Goal: Task Accomplishment & Management: Manage account settings

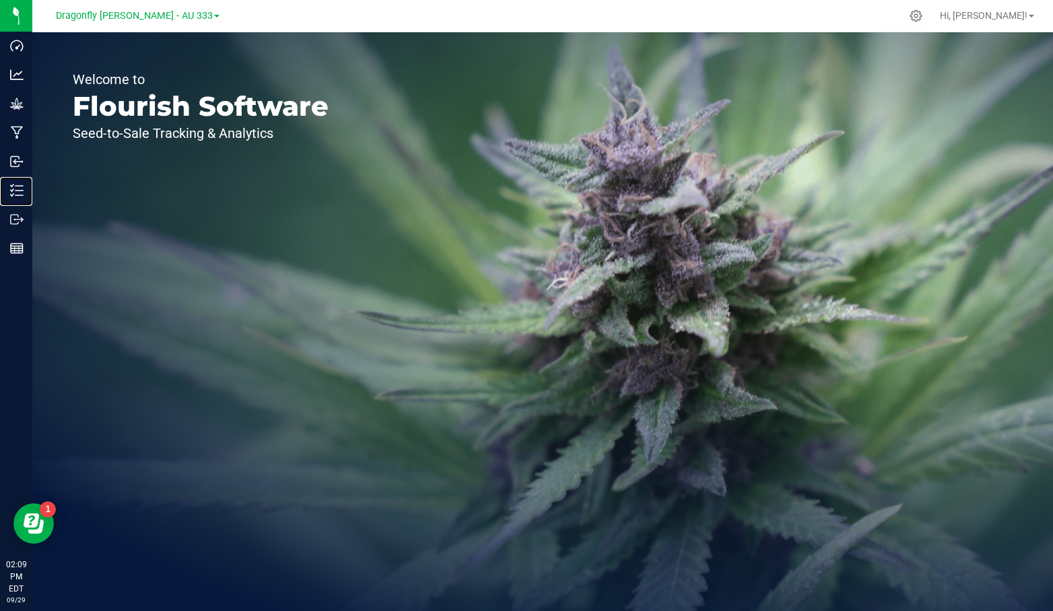
click at [0, 0] on p "Inventory" at bounding box center [0, 0] width 0 height 0
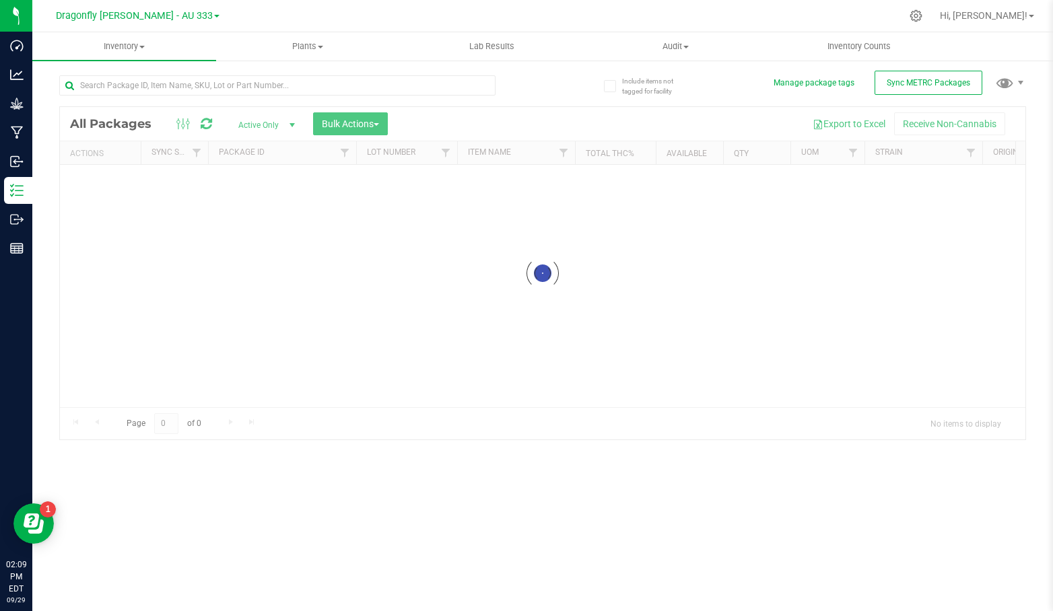
click at [190, 14] on link "Dragonfly [PERSON_NAME] - AU 333" at bounding box center [138, 15] width 164 height 13
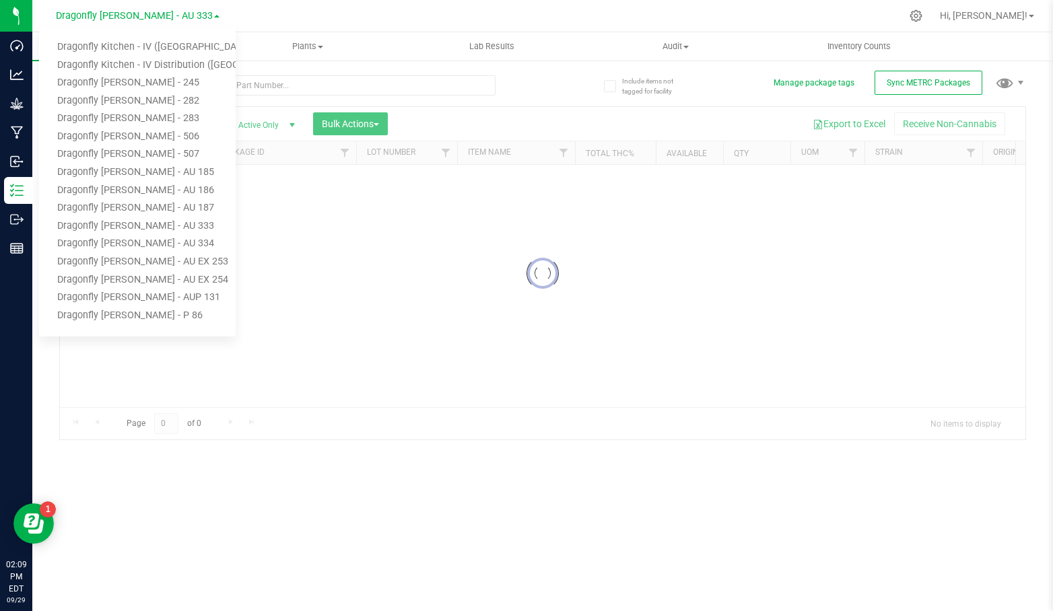
click at [173, 44] on link "Dragonfly Kitchen - IV ([GEOGRAPHIC_DATA])" at bounding box center [137, 47] width 197 height 18
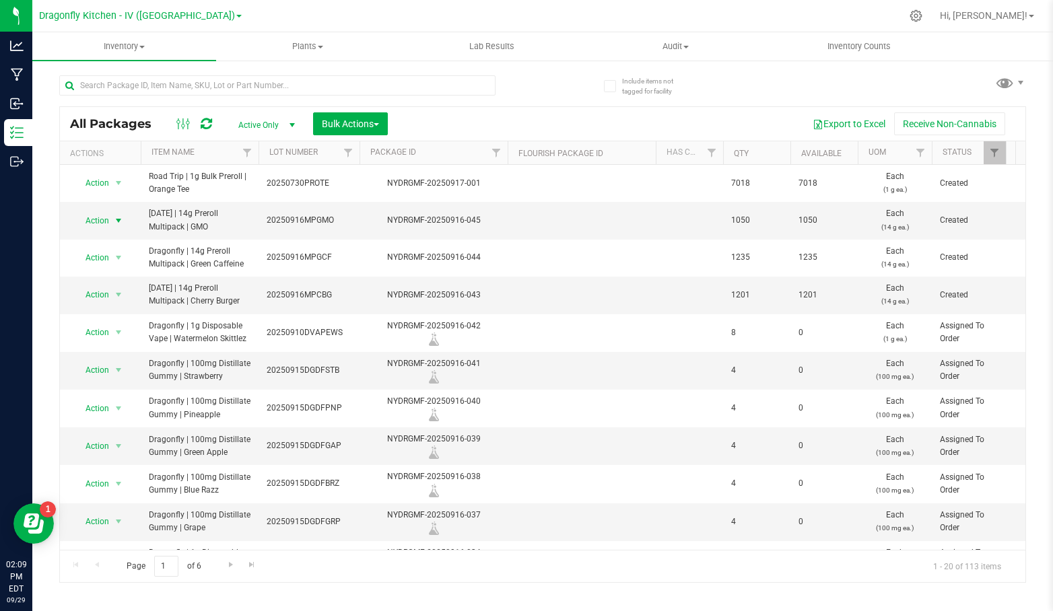
click at [111, 217] on span "select" at bounding box center [118, 220] width 17 height 19
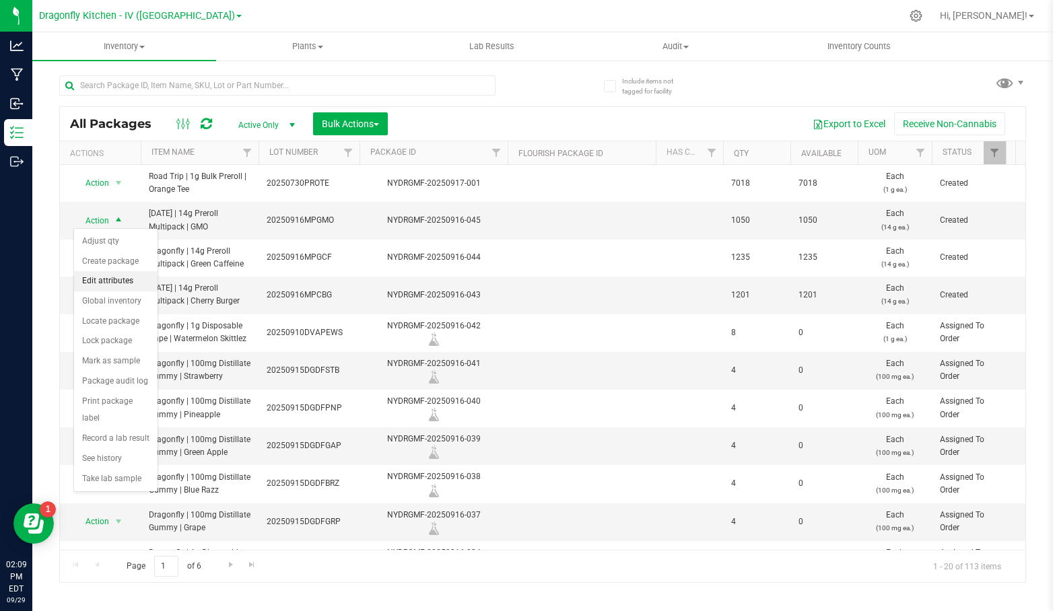
click at [133, 286] on li "Edit attributes" at bounding box center [115, 281] width 83 height 20
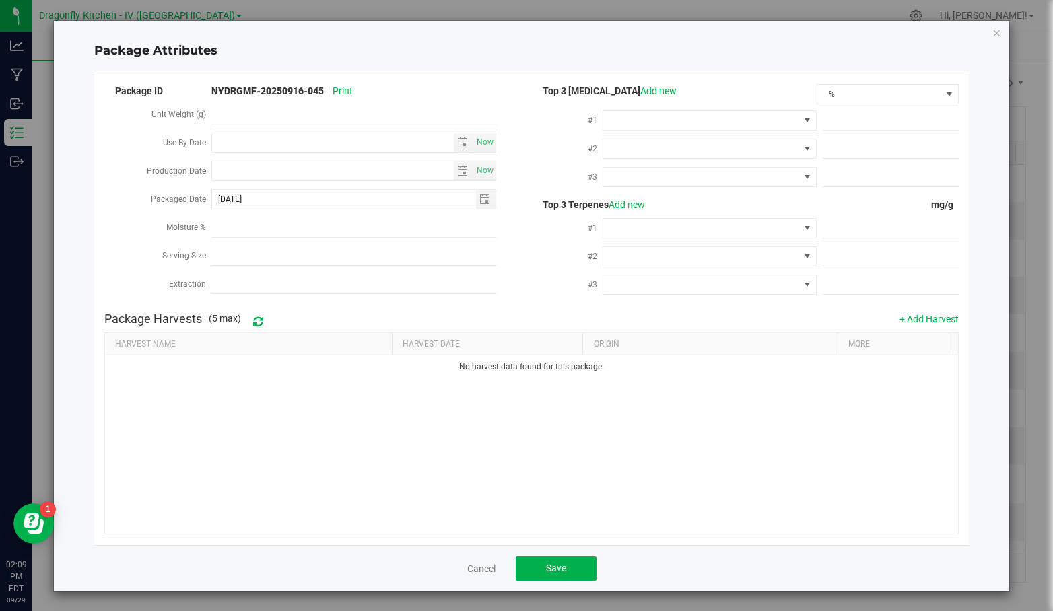
click at [493, 577] on div "Cancel Save" at bounding box center [531, 568] width 875 height 46
click at [489, 572] on link "Cancel" at bounding box center [481, 568] width 28 height 13
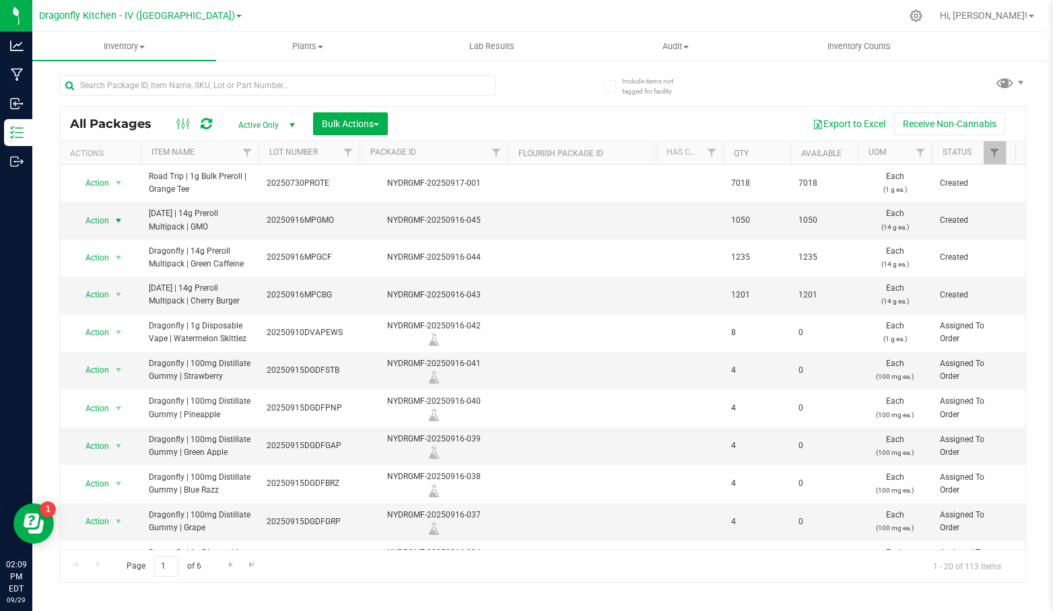
click at [123, 217] on span "select" at bounding box center [118, 220] width 11 height 11
click at [604, 119] on div "Export to Excel Receive Non-Cannabis" at bounding box center [706, 123] width 617 height 23
click at [120, 256] on span "select" at bounding box center [118, 257] width 11 height 11
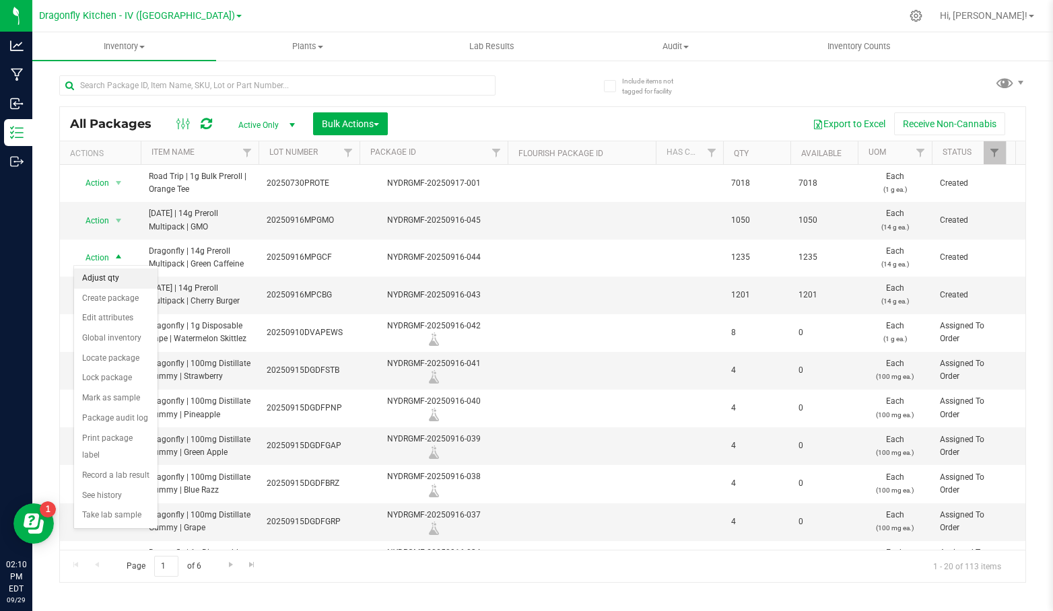
click at [117, 275] on li "Adjust qty" at bounding box center [115, 279] width 83 height 20
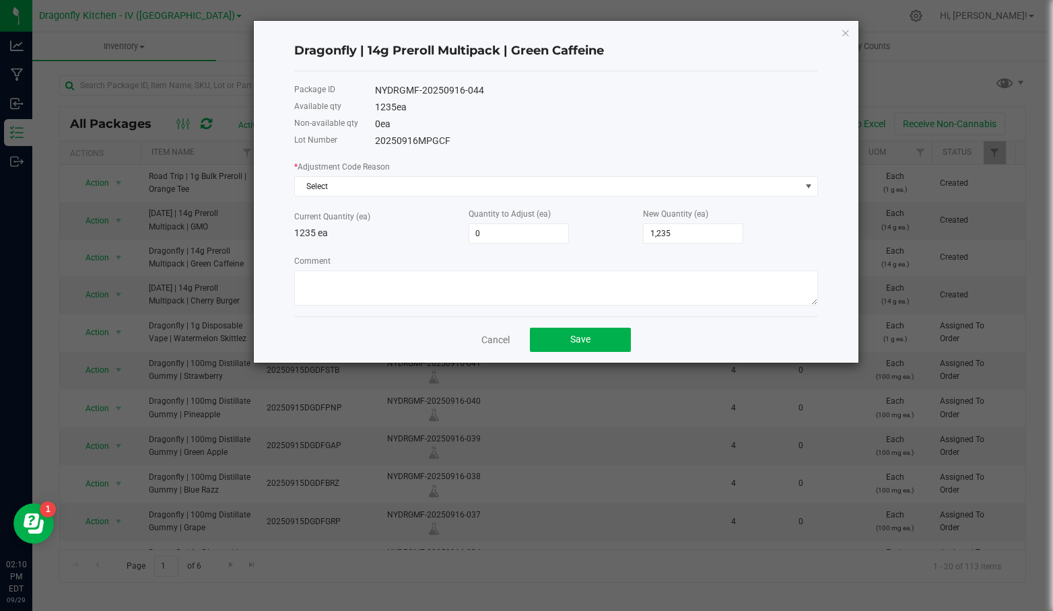
click at [490, 333] on link "Cancel" at bounding box center [495, 339] width 28 height 13
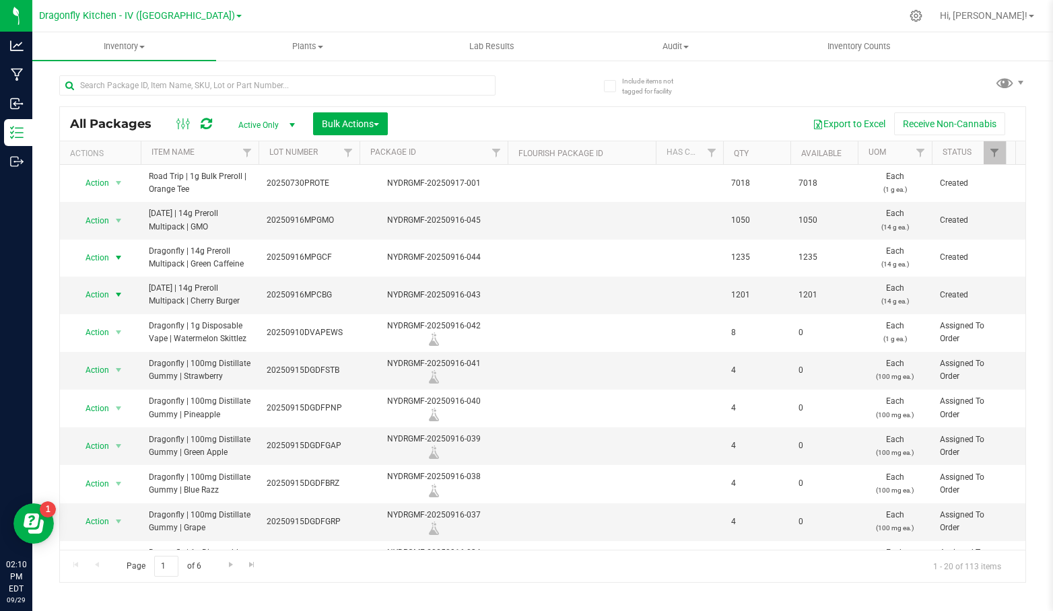
click at [121, 290] on span "select" at bounding box center [118, 294] width 11 height 11
click at [50, 246] on div "Include items not tagged for facility All Packages Active Only Active Only Lab …" at bounding box center [542, 264] width 1021 height 411
